Goal: Information Seeking & Learning: Check status

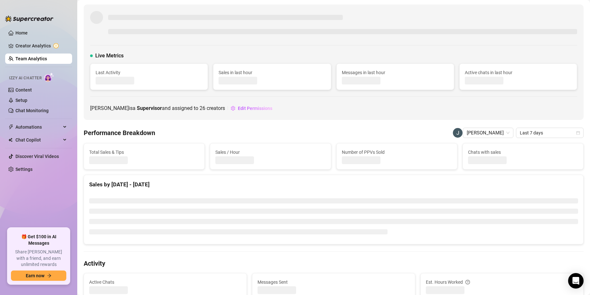
click at [38, 59] on link "Team Analytics" at bounding box center [31, 58] width 32 height 5
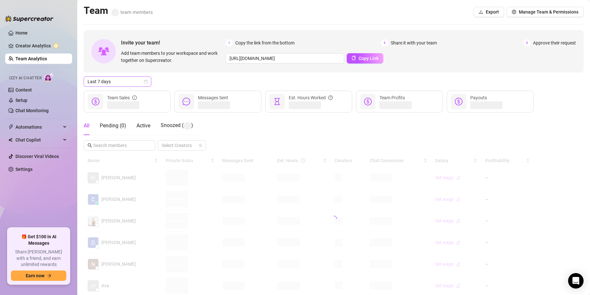
click at [108, 84] on span "Last 7 days" at bounding box center [118, 82] width 60 height 10
click at [104, 135] on div "Custom date" at bounding box center [117, 135] width 57 height 7
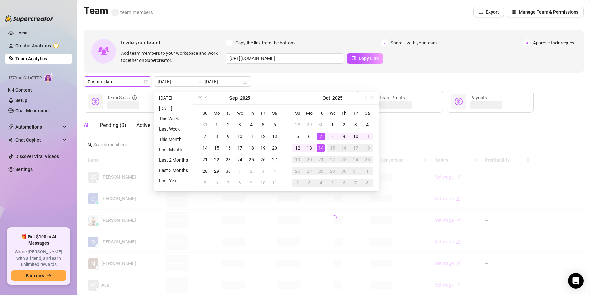
type input "[DATE]"
click at [320, 148] on div "14" at bounding box center [321, 148] width 8 height 8
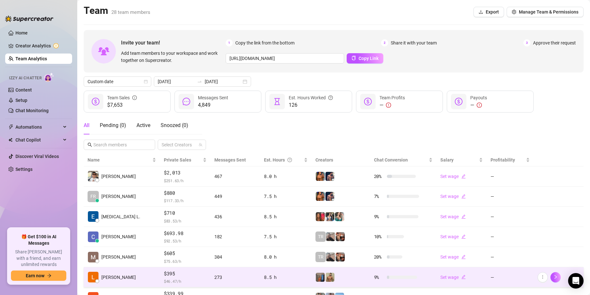
scroll to position [97, 0]
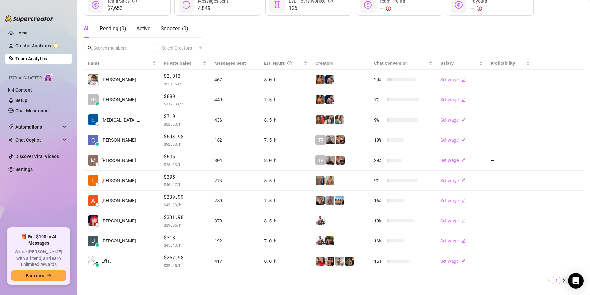
click at [561, 282] on link "2" at bounding box center [564, 279] width 7 height 7
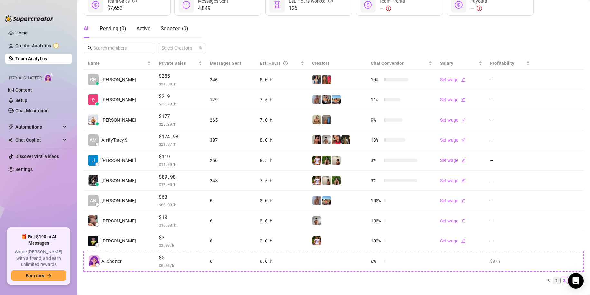
click at [547, 281] on button "button" at bounding box center [549, 280] width 8 height 8
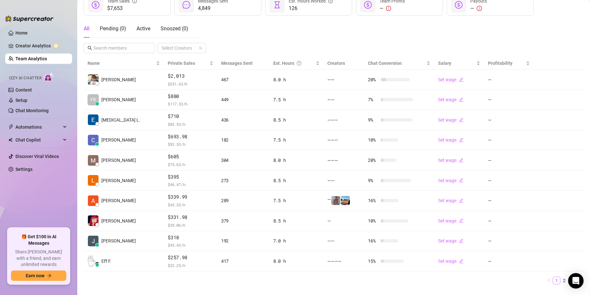
click at [553, 281] on link "1" at bounding box center [556, 279] width 7 height 7
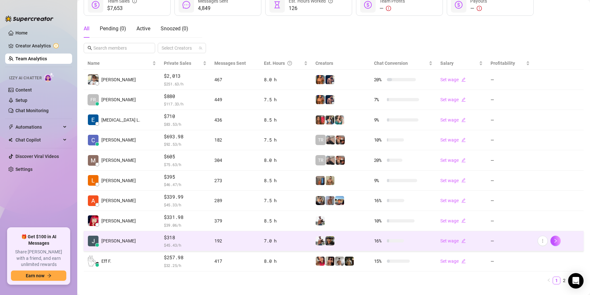
click at [164, 238] on span "$318" at bounding box center [185, 237] width 43 height 8
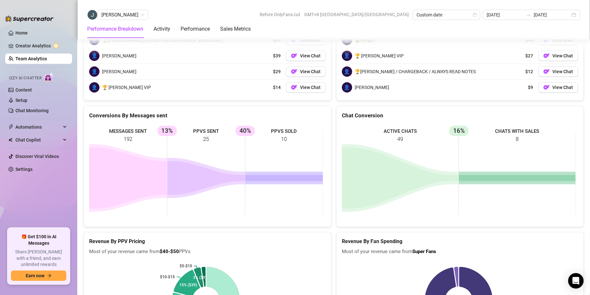
scroll to position [967, 0]
